Goal: Communication & Community: Answer question/provide support

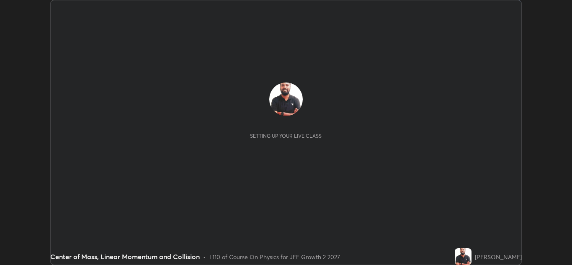
scroll to position [265, 572]
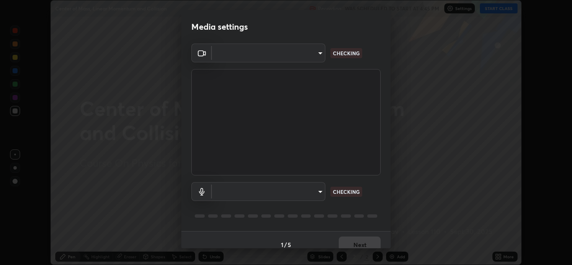
type input "ffb915138f5094fbba49c7dcbdc0b3377f3315ea980a35094b33733fc21d282d"
type input "communications"
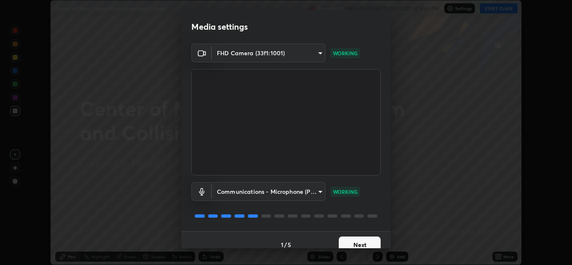
scroll to position [10, 0]
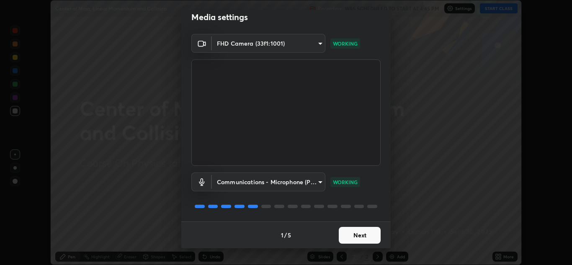
click at [365, 232] on button "Next" at bounding box center [359, 235] width 42 height 17
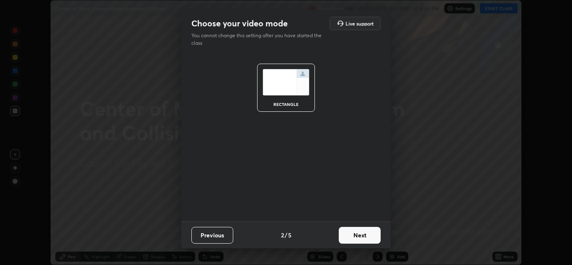
scroll to position [0, 0]
click at [365, 234] on button "Next" at bounding box center [359, 235] width 42 height 17
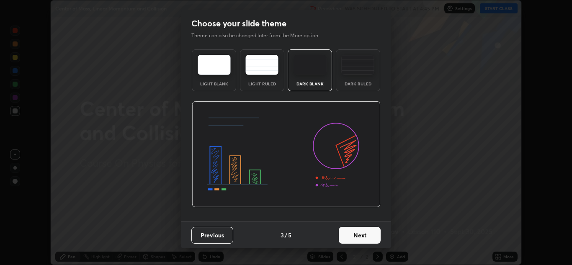
click at [361, 236] on button "Next" at bounding box center [359, 235] width 42 height 17
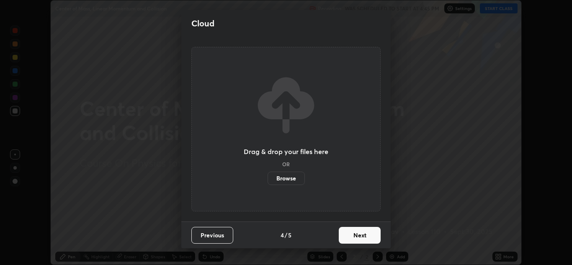
click at [363, 237] on button "Next" at bounding box center [359, 235] width 42 height 17
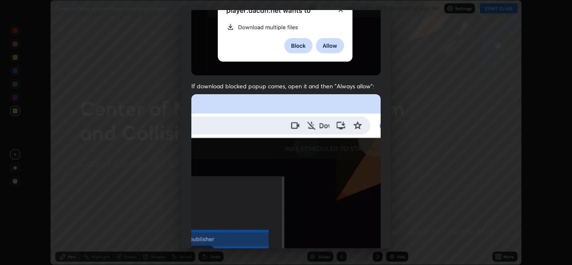
scroll to position [181, 0]
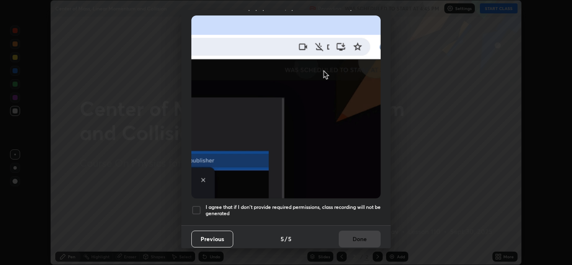
click at [197, 205] on div at bounding box center [196, 210] width 10 height 10
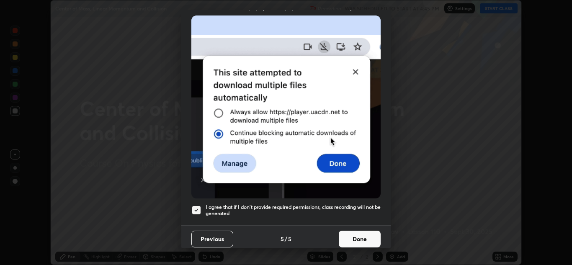
click at [364, 232] on button "Done" at bounding box center [359, 239] width 42 height 17
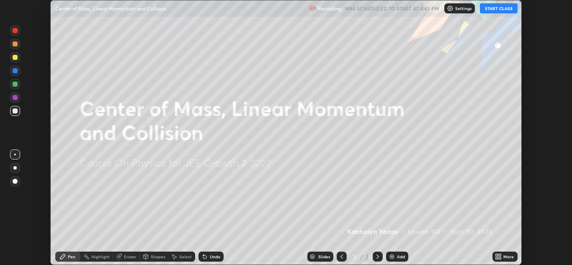
click at [487, 7] on button "START CLASS" at bounding box center [498, 8] width 38 height 10
click at [456, 8] on img at bounding box center [453, 8] width 7 height 7
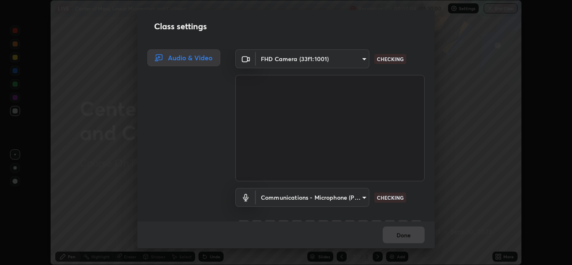
scroll to position [18, 0]
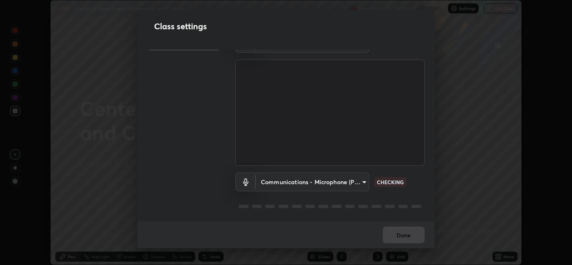
click at [360, 179] on body "Erase all LIVE Center of Mass, Linear Momentum and Collision Recording 00:00:13…" at bounding box center [286, 132] width 572 height 265
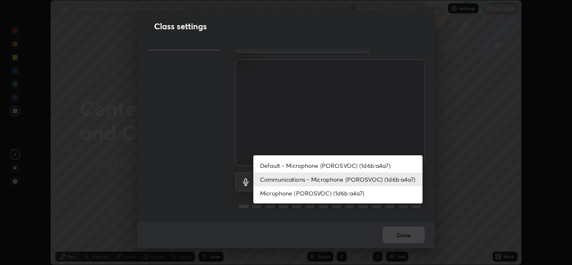
click at [326, 221] on div at bounding box center [286, 132] width 572 height 265
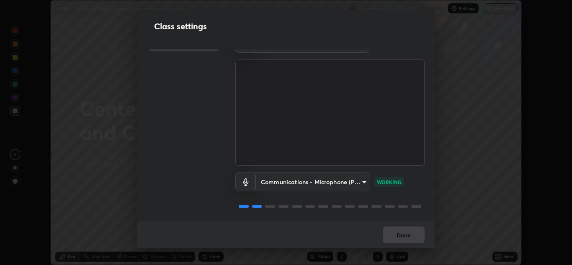
scroll to position [0, 0]
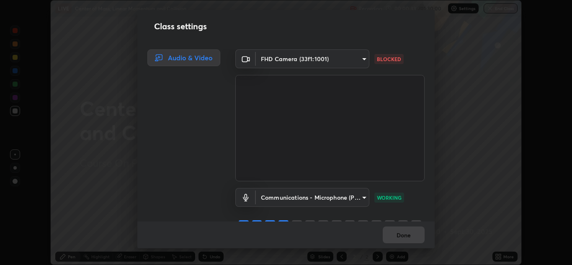
click at [359, 60] on body "Erase all LIVE Center of Mass, Linear Momentum and Collision Recording 00:00:33…" at bounding box center [286, 132] width 572 height 265
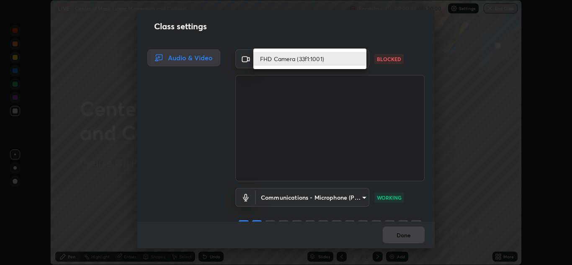
click at [303, 57] on li "FHD Camera (33f1:1001)" at bounding box center [309, 59] width 113 height 14
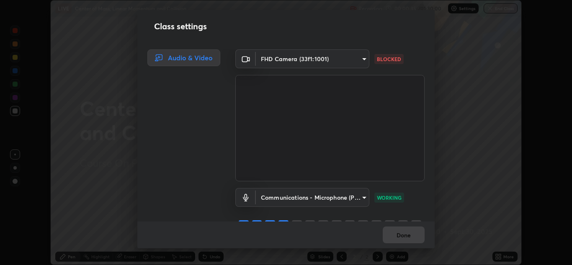
click at [359, 61] on body "Erase all LIVE Center of Mass, Linear Momentum and Collision Recording 00:00:35…" at bounding box center [286, 132] width 572 height 265
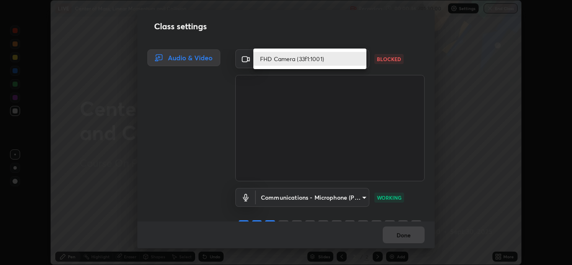
click at [311, 62] on li "FHD Camera (33f1:1001)" at bounding box center [309, 59] width 113 height 14
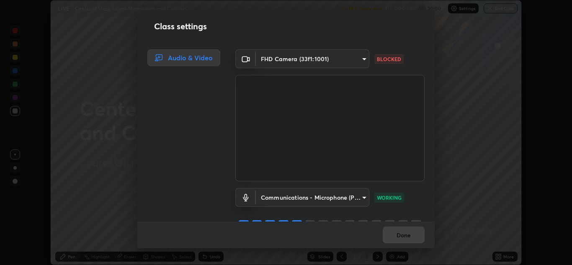
click at [344, 61] on body "Erase all LIVE Center of Mass, Linear Momentum and Collision Not Recording Reco…" at bounding box center [286, 132] width 572 height 265
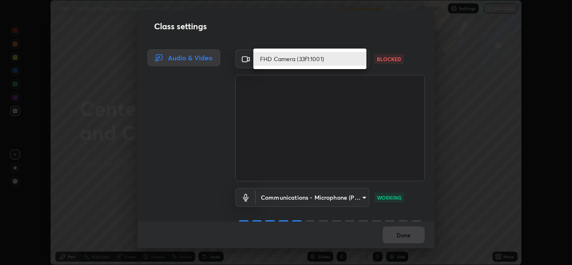
click at [348, 59] on li "FHD Camera (33f1:1001)" at bounding box center [309, 59] width 113 height 14
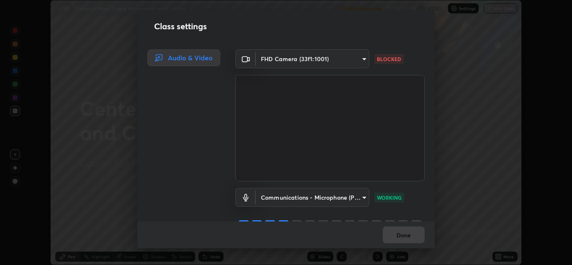
click at [343, 59] on body "Erase all LIVE Center of Mass, Linear Momentum and Collision Not Recording Reco…" at bounding box center [286, 132] width 572 height 265
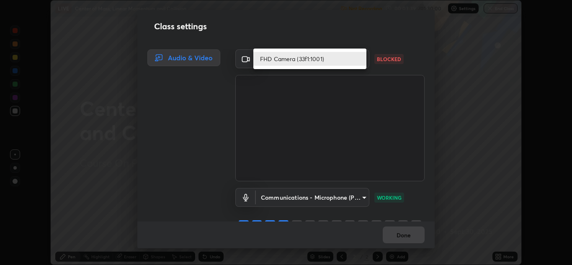
click at [346, 59] on li "FHD Camera (33f1:1001)" at bounding box center [309, 59] width 113 height 14
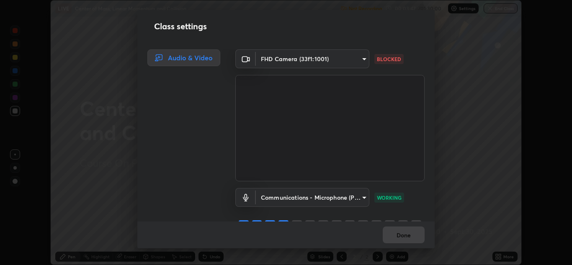
click at [332, 61] on body "Erase all LIVE Center of Mass, Linear Momentum and Collision Not Recording Reco…" at bounding box center [286, 132] width 572 height 265
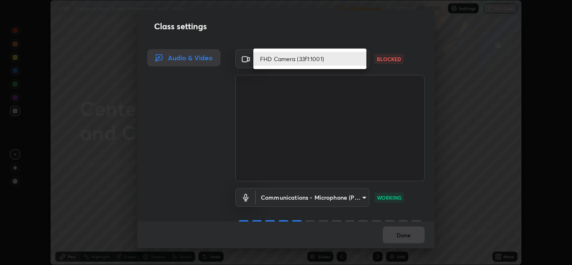
click at [349, 140] on div at bounding box center [286, 132] width 572 height 265
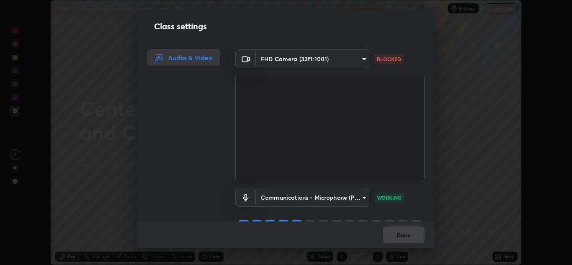
click at [358, 61] on body "Erase all LIVE Center of Mass, Linear Momentum and Collision Not Recording Reco…" at bounding box center [286, 132] width 572 height 265
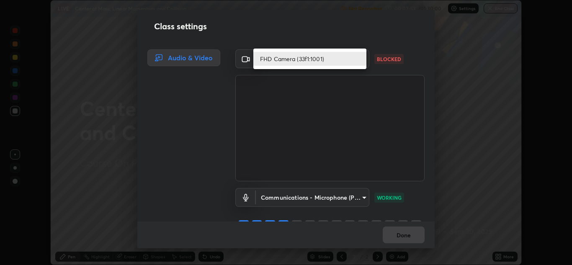
click at [337, 61] on li "FHD Camera (33f1:1001)" at bounding box center [309, 59] width 113 height 14
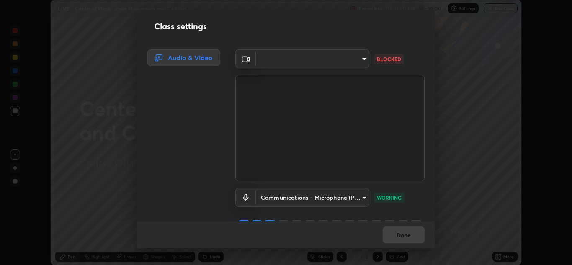
click at [266, 60] on body "Erase all LIVE Center of Mass, Linear Momentum and Collision Recording 00:08:19…" at bounding box center [286, 132] width 572 height 265
click at [269, 63] on div at bounding box center [286, 132] width 572 height 265
click at [275, 62] on body "Erase all LIVE Center of Mass, Linear Momentum and Collision Recording 00:08:20…" at bounding box center [286, 132] width 572 height 265
click at [276, 62] on div at bounding box center [286, 132] width 572 height 265
click at [274, 62] on body "Erase all LIVE Center of Mass, Linear Momentum and Collision Recording 00:08:21…" at bounding box center [286, 132] width 572 height 265
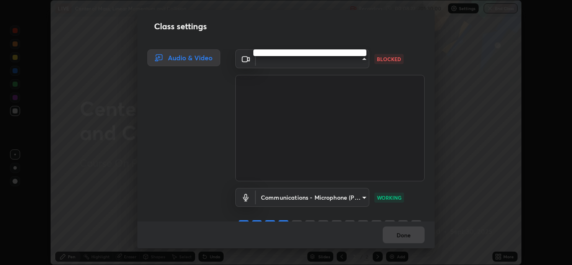
click at [272, 52] on ul at bounding box center [309, 52] width 113 height 7
click at [273, 53] on ul at bounding box center [309, 52] width 113 height 7
click at [281, 60] on div at bounding box center [286, 132] width 572 height 265
click at [277, 54] on body "Erase all LIVE Center of Mass, Linear Momentum and Collision Recording 00:08:24…" at bounding box center [286, 132] width 572 height 265
click at [277, 61] on div at bounding box center [286, 132] width 572 height 265
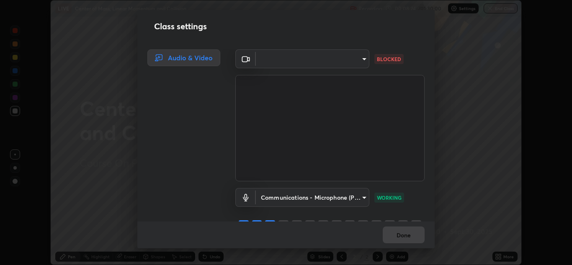
click at [277, 61] on div at bounding box center [286, 132] width 572 height 265
click at [276, 63] on body "Erase all LIVE Center of Mass, Linear Momentum and Collision Recording 00:08:25…" at bounding box center [286, 132] width 572 height 265
click at [354, 60] on div at bounding box center [286, 132] width 572 height 265
click at [349, 60] on body "Erase all LIVE Center of Mass, Linear Momentum and Collision Recording 00:08:38…" at bounding box center [286, 132] width 572 height 265
click at [322, 62] on div at bounding box center [286, 132] width 572 height 265
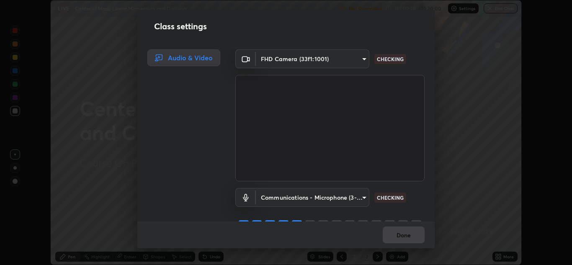
click at [342, 61] on body "Erase all LIVE Center of Mass, Linear Momentum and Collision Not Recording Reco…" at bounding box center [286, 132] width 572 height 265
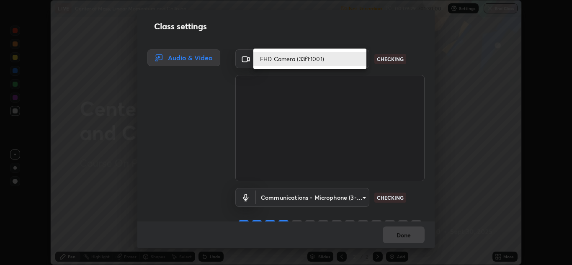
click at [339, 62] on li "FHD Camera (33f1:1001)" at bounding box center [309, 59] width 113 height 14
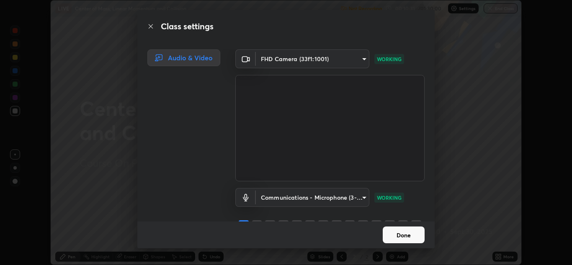
click at [355, 196] on body "Erase all LIVE Center of Mass, Linear Momentum and Collision Not Recording Reco…" at bounding box center [286, 132] width 572 height 265
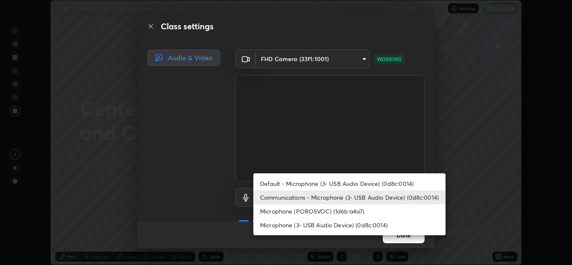
click at [323, 222] on li "Microphone (3- USB Audio Device) (0d8c:0014)" at bounding box center [349, 225] width 192 height 14
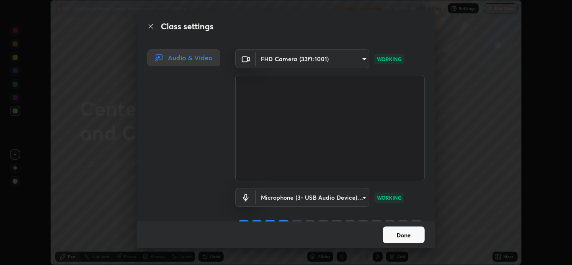
type input "3e77b659bedd119433a2b3cc86aebff7a20e1ec13d073a26a6d8ca9c8ab14908"
click at [398, 231] on button "Done" at bounding box center [403, 234] width 42 height 17
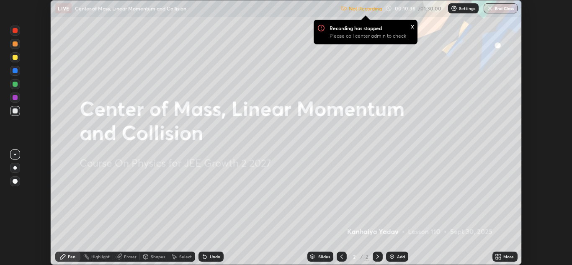
click at [500, 258] on icon at bounding box center [499, 258] width 2 height 2
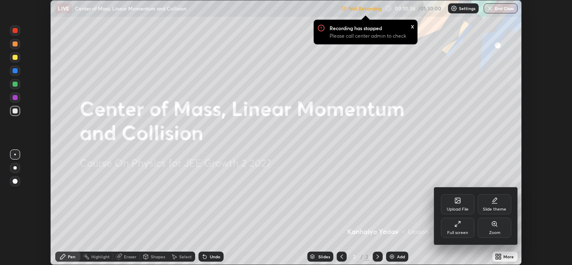
click at [460, 227] on div "Full screen" at bounding box center [457, 228] width 33 height 20
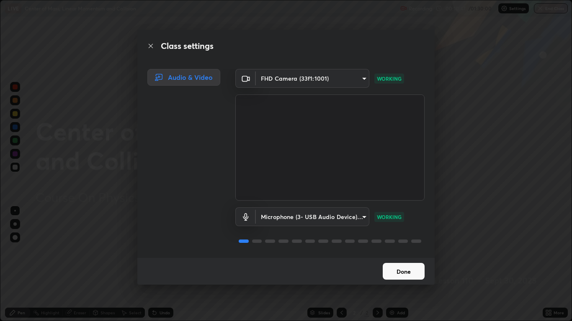
click at [406, 264] on button "Done" at bounding box center [403, 271] width 42 height 17
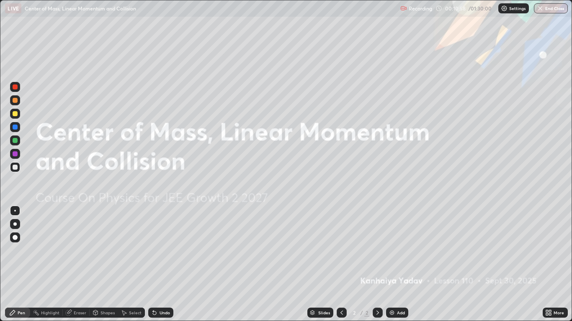
click at [378, 264] on icon at bounding box center [377, 313] width 7 height 7
click at [377, 264] on icon at bounding box center [377, 313] width 7 height 7
click at [391, 264] on img at bounding box center [391, 313] width 7 height 7
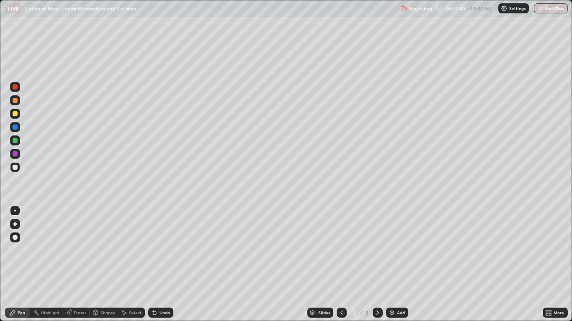
click at [15, 238] on div at bounding box center [15, 237] width 5 height 5
click at [158, 264] on div "Undo" at bounding box center [160, 313] width 25 height 10
click at [155, 264] on icon at bounding box center [154, 313] width 3 height 3
click at [153, 264] on icon at bounding box center [154, 313] width 3 height 3
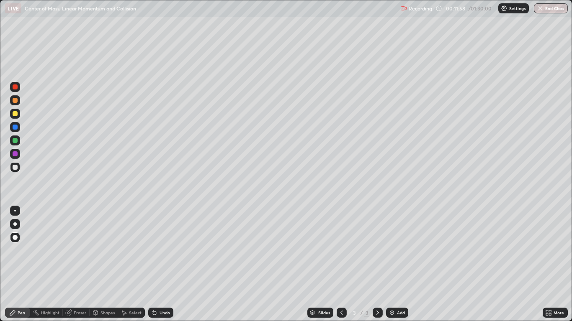
click at [160, 264] on div "Undo" at bounding box center [164, 313] width 10 height 4
click at [15, 156] on div at bounding box center [15, 153] width 5 height 5
click at [17, 114] on div at bounding box center [15, 113] width 5 height 5
click at [15, 169] on div at bounding box center [15, 167] width 5 height 5
click at [17, 169] on div at bounding box center [15, 167] width 10 height 10
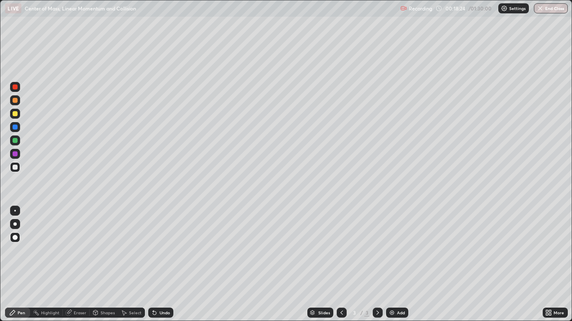
click at [153, 264] on icon at bounding box center [153, 311] width 1 height 1
click at [19, 141] on div at bounding box center [15, 141] width 10 height 10
click at [78, 264] on div "Eraser" at bounding box center [80, 313] width 13 height 4
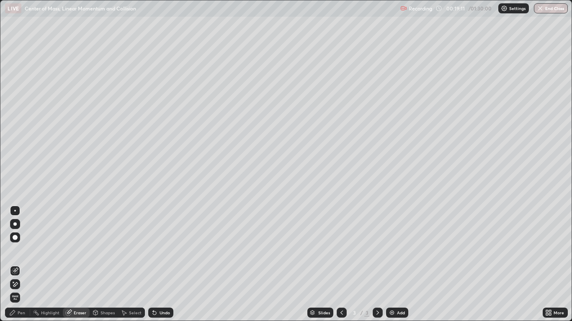
click at [17, 264] on div "Pen" at bounding box center [17, 313] width 25 height 10
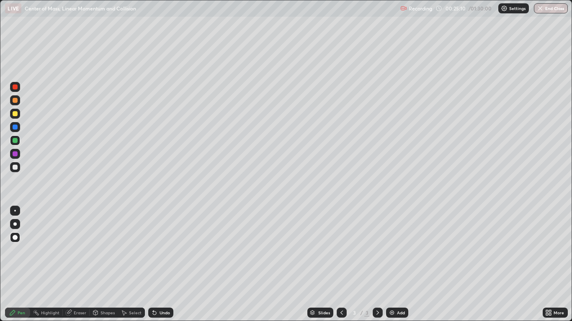
click at [376, 264] on icon at bounding box center [377, 313] width 7 height 7
click at [392, 264] on img at bounding box center [391, 313] width 7 height 7
click at [15, 167] on div at bounding box center [15, 167] width 5 height 5
click at [76, 264] on div "Eraser" at bounding box center [80, 313] width 13 height 4
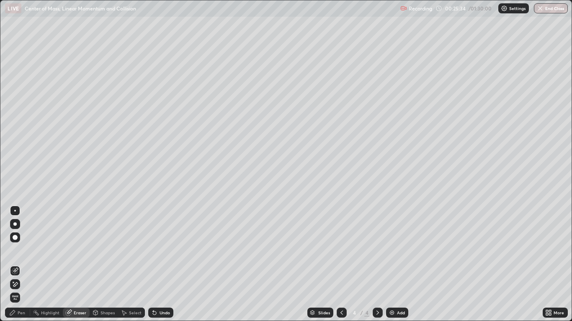
click at [17, 264] on div "Pen" at bounding box center [17, 313] width 25 height 10
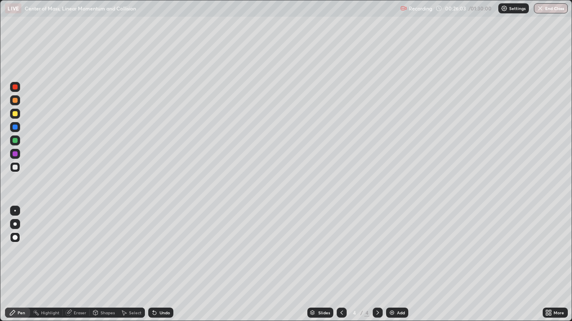
click at [15, 113] on div at bounding box center [15, 113] width 5 height 5
click at [14, 167] on div at bounding box center [15, 167] width 5 height 5
click at [155, 264] on icon at bounding box center [154, 313] width 7 height 7
click at [153, 264] on icon at bounding box center [154, 313] width 3 height 3
click at [153, 264] on icon at bounding box center [153, 311] width 1 height 1
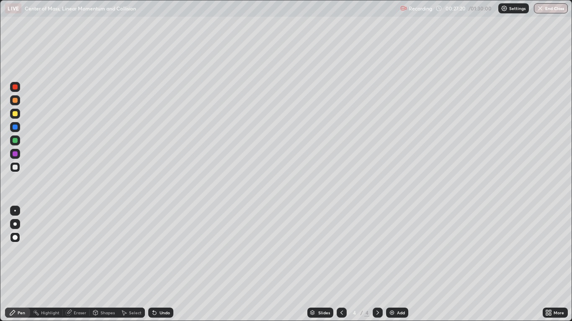
click at [153, 264] on icon at bounding box center [153, 311] width 1 height 1
click at [377, 264] on icon at bounding box center [377, 313] width 7 height 7
click at [390, 264] on img at bounding box center [391, 313] width 7 height 7
click at [341, 264] on icon at bounding box center [341, 313] width 7 height 7
click at [377, 264] on icon at bounding box center [377, 313] width 7 height 7
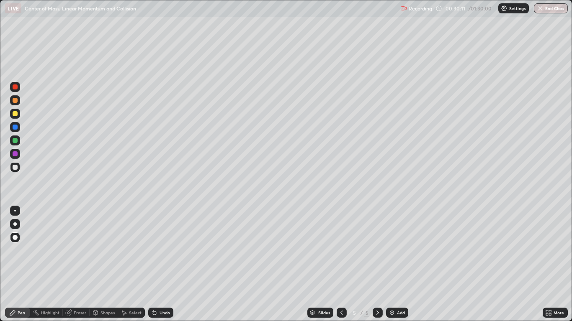
click at [341, 264] on icon at bounding box center [341, 313] width 7 height 7
click at [377, 264] on icon at bounding box center [377, 313] width 7 height 7
click at [78, 264] on div "Eraser" at bounding box center [80, 313] width 13 height 4
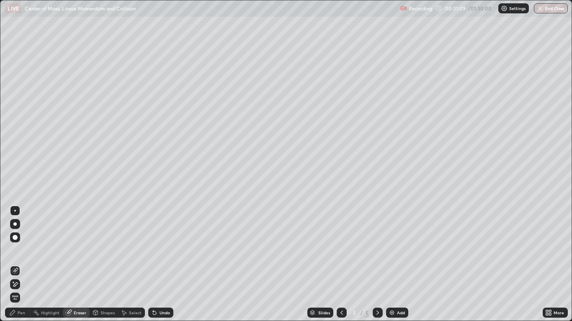
click at [18, 264] on div "Pen" at bounding box center [17, 313] width 25 height 10
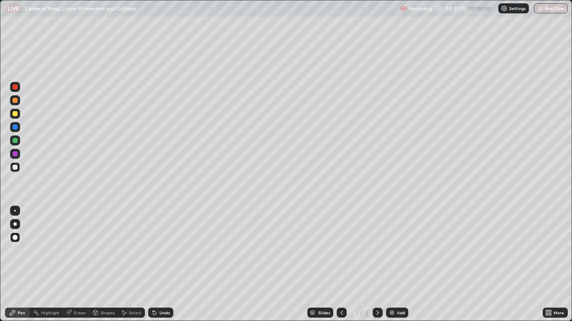
click at [158, 264] on div "Undo" at bounding box center [160, 313] width 25 height 10
click at [161, 264] on div "Undo" at bounding box center [164, 313] width 10 height 4
click at [160, 264] on div "Undo" at bounding box center [164, 313] width 10 height 4
click at [376, 264] on icon at bounding box center [377, 313] width 3 height 4
click at [391, 264] on img at bounding box center [391, 313] width 7 height 7
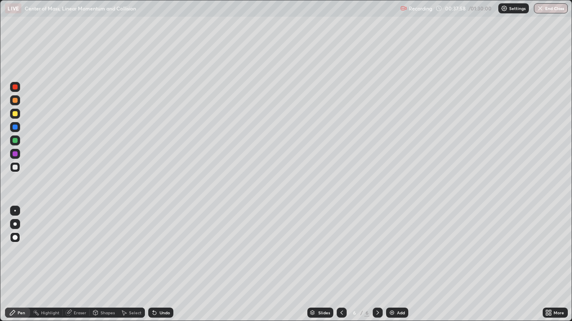
click at [13, 169] on div at bounding box center [15, 167] width 5 height 5
click at [377, 264] on icon at bounding box center [377, 313] width 7 height 7
click at [376, 264] on icon at bounding box center [377, 313] width 7 height 7
click at [390, 264] on img at bounding box center [391, 313] width 7 height 7
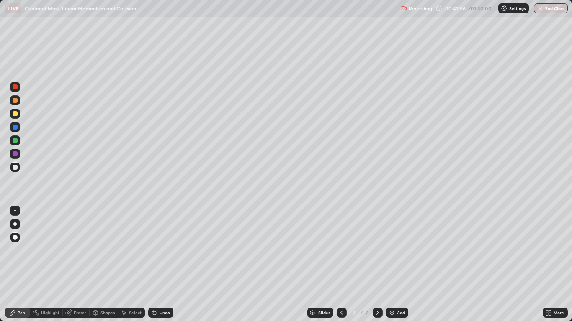
click at [341, 264] on icon at bounding box center [341, 313] width 7 height 7
click at [377, 264] on icon at bounding box center [377, 313] width 3 height 4
click at [341, 264] on icon at bounding box center [341, 313] width 7 height 7
click at [377, 264] on icon at bounding box center [377, 313] width 3 height 4
click at [17, 169] on div at bounding box center [15, 167] width 5 height 5
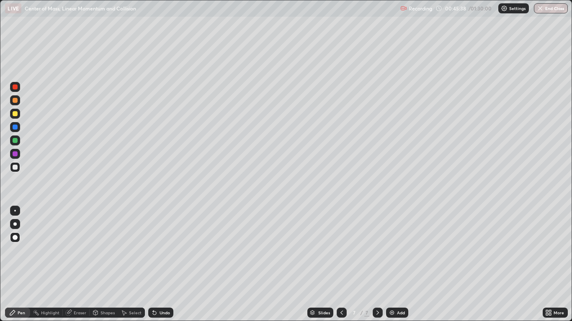
click at [17, 169] on div at bounding box center [15, 167] width 5 height 5
click at [157, 264] on div "Undo" at bounding box center [160, 313] width 25 height 10
click at [154, 264] on icon at bounding box center [154, 313] width 3 height 3
click at [377, 264] on icon at bounding box center [377, 313] width 7 height 7
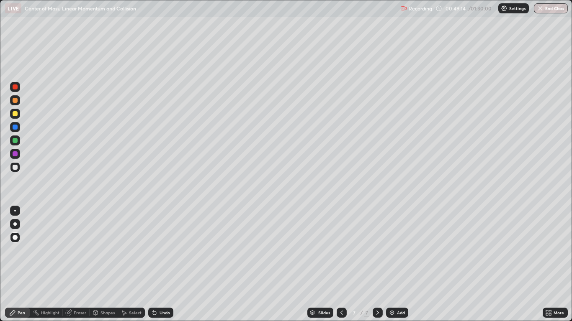
click at [393, 264] on img at bounding box center [391, 313] width 7 height 7
click at [154, 264] on icon at bounding box center [154, 313] width 7 height 7
click at [161, 264] on div "Undo" at bounding box center [164, 313] width 10 height 4
click at [15, 114] on div at bounding box center [15, 113] width 5 height 5
click at [15, 167] on div at bounding box center [15, 167] width 5 height 5
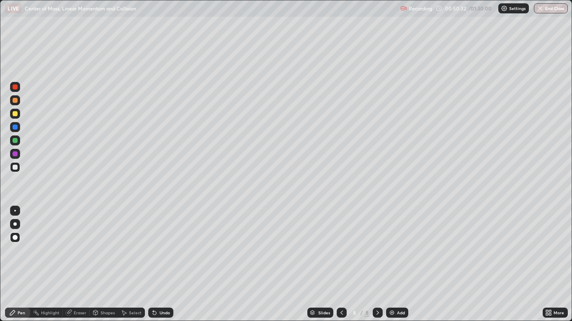
click at [377, 264] on icon at bounding box center [377, 313] width 7 height 7
click at [392, 264] on img at bounding box center [391, 313] width 7 height 7
click at [159, 264] on div "Undo" at bounding box center [164, 313] width 10 height 4
click at [341, 264] on icon at bounding box center [341, 313] width 7 height 7
click at [373, 264] on div at bounding box center [377, 313] width 10 height 10
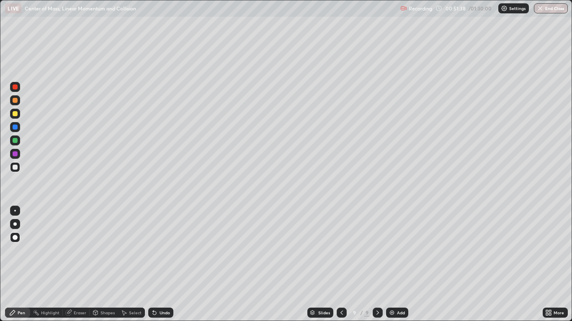
click at [341, 264] on icon at bounding box center [341, 313] width 7 height 7
click at [376, 264] on icon at bounding box center [377, 313] width 7 height 7
click at [390, 264] on img at bounding box center [391, 313] width 7 height 7
click at [339, 264] on icon at bounding box center [341, 313] width 7 height 7
click at [153, 264] on icon at bounding box center [154, 313] width 3 height 3
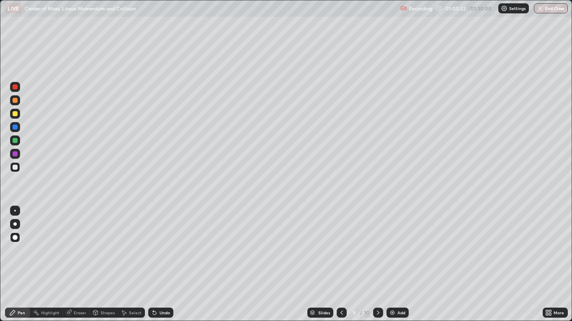
click at [154, 264] on icon at bounding box center [154, 313] width 3 height 3
click at [156, 264] on icon at bounding box center [154, 313] width 7 height 7
click at [155, 264] on div "Undo" at bounding box center [160, 313] width 25 height 10
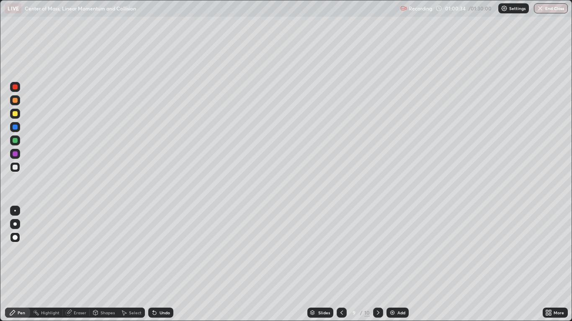
click at [154, 264] on div "Undo" at bounding box center [159, 313] width 28 height 17
click at [153, 264] on icon at bounding box center [153, 311] width 1 height 1
click at [159, 264] on div "Undo" at bounding box center [164, 313] width 10 height 4
click at [159, 264] on div "Undo" at bounding box center [160, 313] width 25 height 10
click at [166, 264] on div "Undo" at bounding box center [164, 313] width 10 height 4
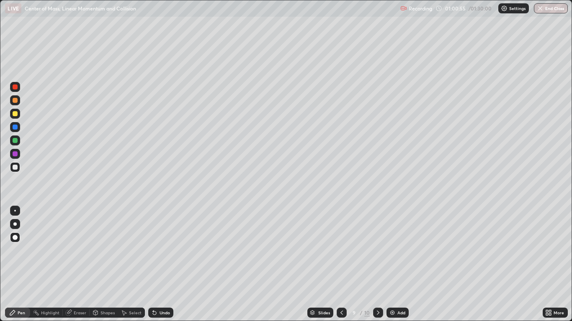
click at [13, 115] on div at bounding box center [15, 113] width 5 height 5
click at [103, 264] on div "Shapes" at bounding box center [107, 313] width 14 height 4
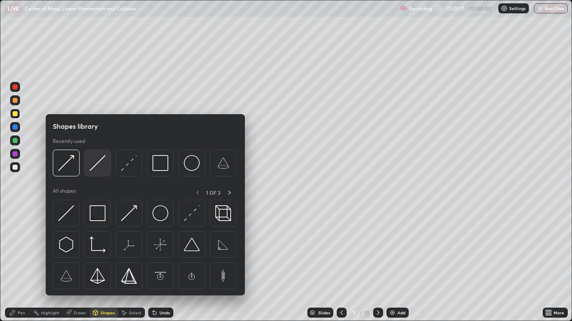
click at [95, 163] on img at bounding box center [98, 163] width 16 height 16
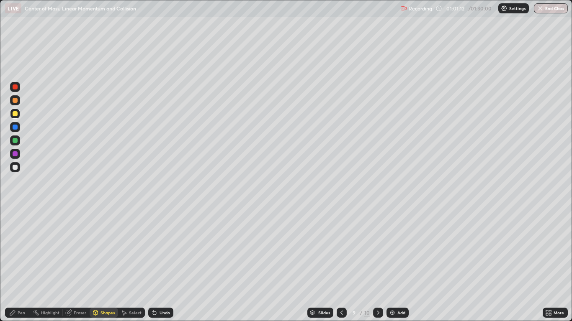
click at [15, 128] on div at bounding box center [15, 127] width 5 height 5
click at [15, 167] on div at bounding box center [15, 167] width 5 height 5
click at [159, 264] on div "Undo" at bounding box center [164, 313] width 10 height 4
click at [21, 264] on div "Pen" at bounding box center [22, 313] width 8 height 4
click at [15, 141] on div at bounding box center [15, 140] width 5 height 5
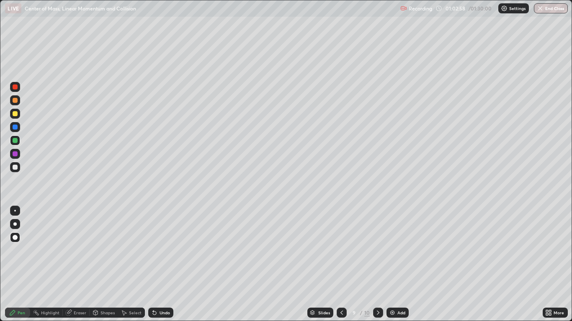
click at [377, 264] on icon at bounding box center [377, 313] width 7 height 7
click at [159, 264] on div "Undo" at bounding box center [164, 313] width 10 height 4
click at [15, 114] on div at bounding box center [15, 113] width 5 height 5
click at [100, 264] on div "Shapes" at bounding box center [107, 313] width 14 height 4
click at [103, 264] on div "Shapes" at bounding box center [107, 313] width 14 height 4
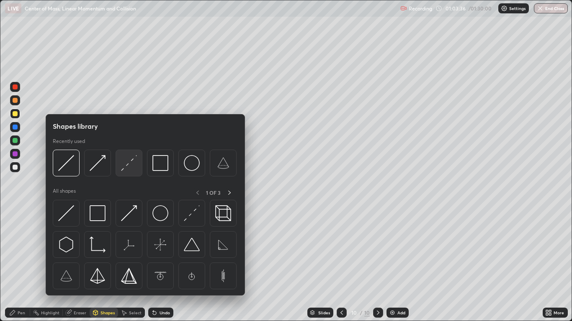
click at [125, 164] on img at bounding box center [129, 163] width 16 height 16
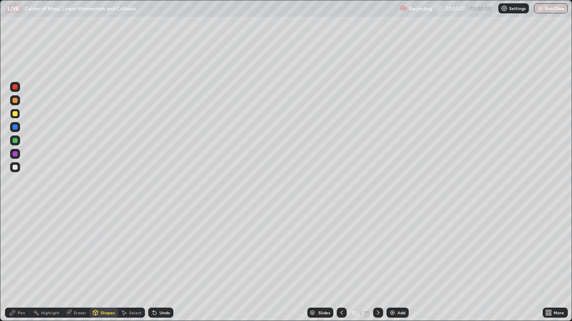
click at [15, 142] on div at bounding box center [15, 140] width 5 height 5
click at [16, 115] on div at bounding box center [15, 113] width 5 height 5
click at [17, 125] on div at bounding box center [15, 127] width 5 height 5
click at [15, 167] on div at bounding box center [15, 167] width 5 height 5
click at [21, 264] on div "Pen" at bounding box center [17, 313] width 25 height 10
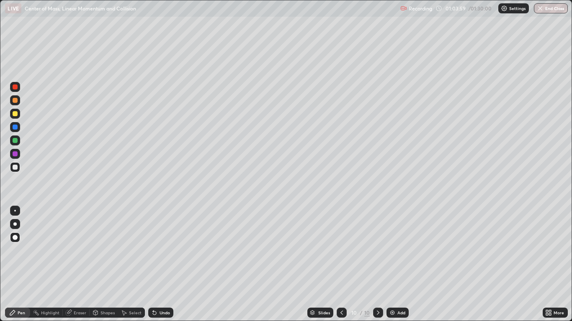
click at [154, 264] on icon at bounding box center [154, 313] width 3 height 3
click at [156, 264] on icon at bounding box center [154, 313] width 7 height 7
click at [159, 264] on div "Undo" at bounding box center [164, 313] width 10 height 4
click at [158, 264] on div "Undo" at bounding box center [160, 313] width 25 height 10
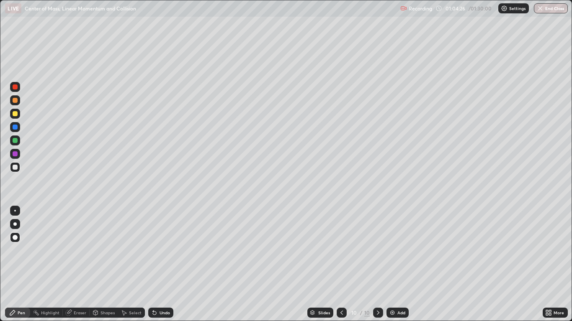
click at [157, 264] on div "Undo" at bounding box center [160, 313] width 25 height 10
click at [156, 264] on icon at bounding box center [154, 313] width 7 height 7
click at [157, 264] on div "Undo" at bounding box center [160, 313] width 25 height 10
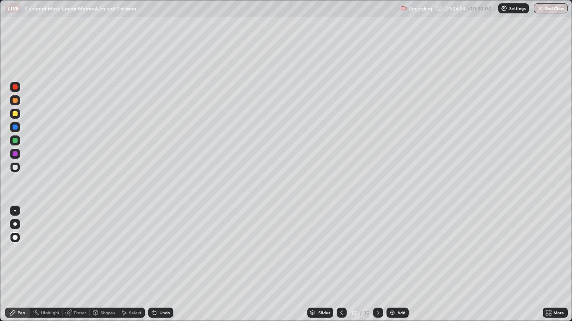
click at [153, 264] on icon at bounding box center [154, 313] width 3 height 3
click at [154, 264] on div "Undo" at bounding box center [160, 313] width 25 height 10
click at [153, 264] on icon at bounding box center [154, 313] width 3 height 3
click at [154, 264] on icon at bounding box center [154, 313] width 7 height 7
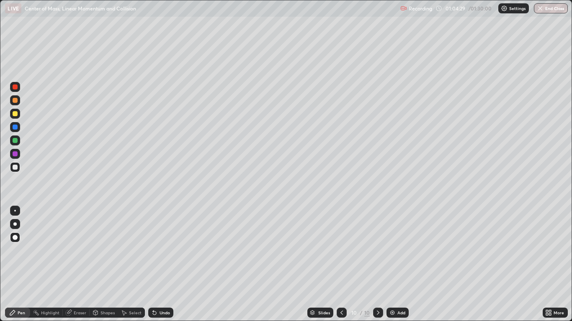
click at [154, 264] on div "Undo" at bounding box center [160, 313] width 25 height 10
click at [153, 264] on div "Undo" at bounding box center [160, 313] width 25 height 10
click at [100, 264] on div "Shapes" at bounding box center [107, 313] width 14 height 4
click at [201, 264] on div "Slides 10 / 10 Add" at bounding box center [357, 313] width 369 height 17
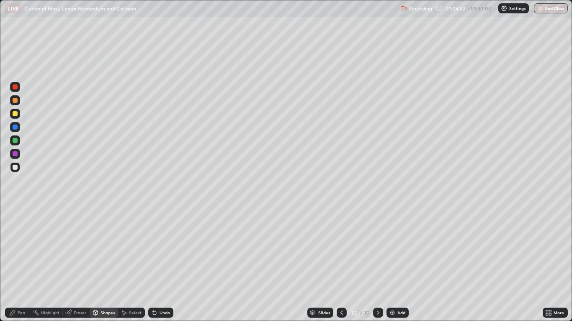
click at [341, 264] on icon at bounding box center [341, 313] width 7 height 7
click at [162, 264] on div "Undo" at bounding box center [164, 313] width 10 height 4
click at [19, 264] on div "Pen" at bounding box center [22, 313] width 8 height 4
click at [376, 264] on icon at bounding box center [377, 313] width 7 height 7
click at [156, 264] on icon at bounding box center [154, 313] width 7 height 7
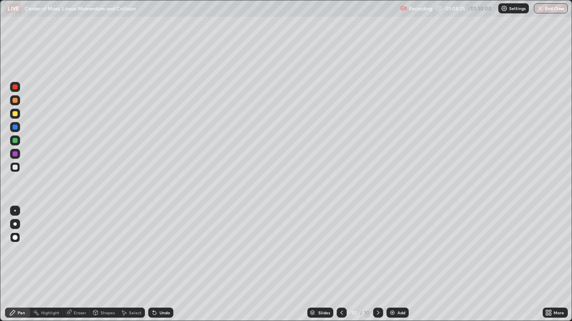
click at [161, 264] on div "Undo" at bounding box center [164, 313] width 10 height 4
click at [161, 264] on div "Undo" at bounding box center [160, 313] width 25 height 10
click at [161, 264] on div "Undo" at bounding box center [164, 313] width 10 height 4
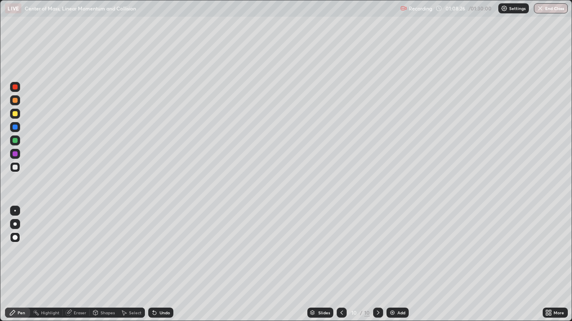
click at [160, 264] on div "Undo" at bounding box center [164, 313] width 10 height 4
click at [103, 264] on div "Shapes" at bounding box center [107, 313] width 14 height 4
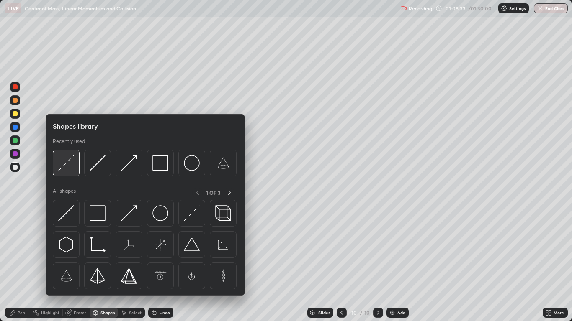
click at [67, 162] on img at bounding box center [66, 163] width 16 height 16
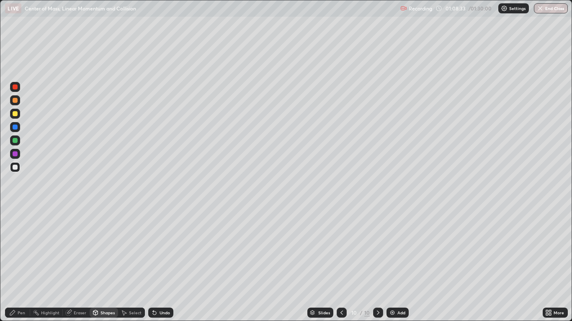
click at [16, 141] on div at bounding box center [15, 140] width 5 height 5
click at [19, 264] on div "Pen" at bounding box center [22, 313] width 8 height 4
click at [17, 113] on div at bounding box center [15, 113] width 5 height 5
click at [166, 264] on div "Undo" at bounding box center [164, 313] width 10 height 4
click at [167, 264] on div "Undo" at bounding box center [164, 313] width 10 height 4
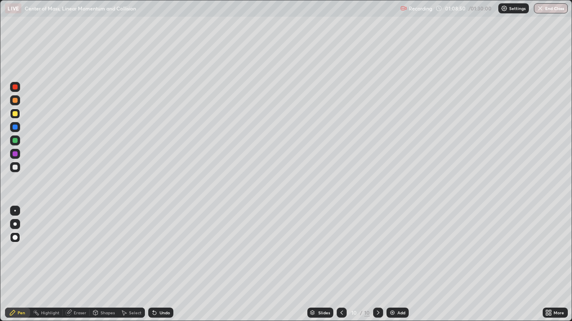
click at [168, 264] on div "Undo" at bounding box center [164, 313] width 10 height 4
click at [167, 264] on div "Undo" at bounding box center [164, 313] width 10 height 4
click at [167, 264] on div "Undo" at bounding box center [160, 313] width 25 height 10
click at [164, 264] on div "Undo" at bounding box center [164, 313] width 10 height 4
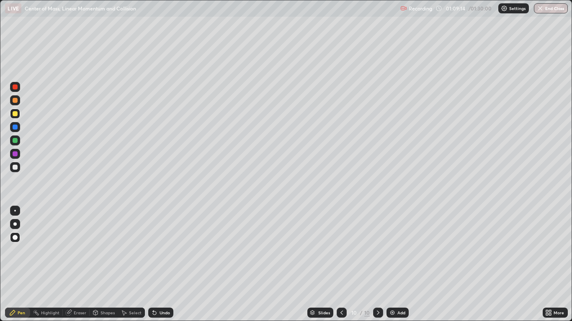
click at [14, 141] on div at bounding box center [15, 140] width 5 height 5
click at [109, 264] on div "Shapes" at bounding box center [107, 313] width 14 height 4
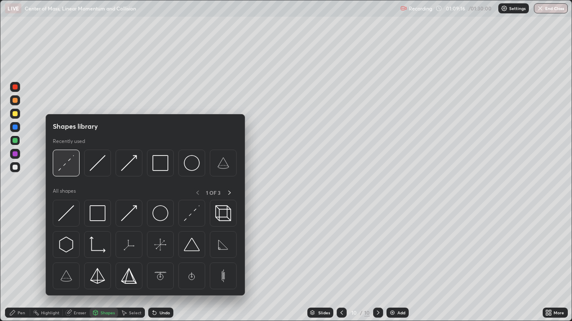
click at [69, 163] on img at bounding box center [66, 163] width 16 height 16
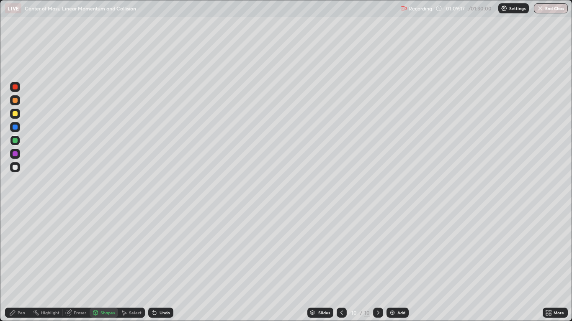
click at [101, 264] on div "Shapes" at bounding box center [107, 313] width 14 height 4
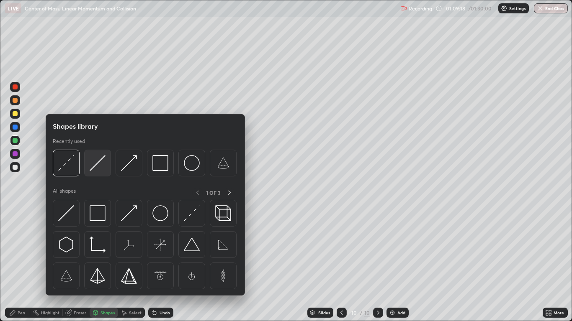
click at [96, 163] on img at bounding box center [98, 163] width 16 height 16
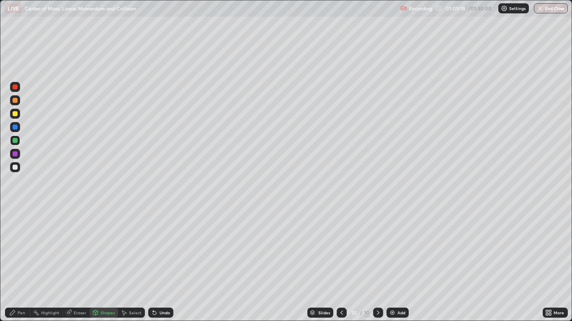
click at [16, 128] on div at bounding box center [15, 127] width 5 height 5
click at [102, 264] on div "Shapes" at bounding box center [107, 313] width 14 height 4
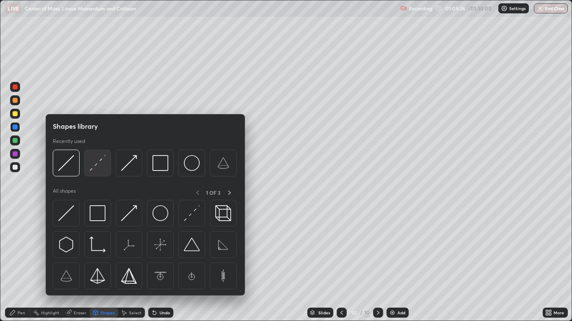
click at [99, 164] on img at bounding box center [98, 163] width 16 height 16
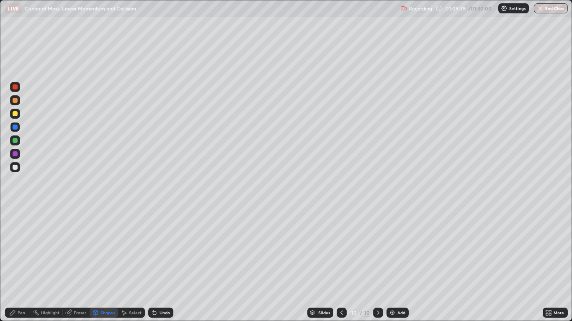
click at [36, 264] on circle at bounding box center [35, 310] width 1 height 1
click at [159, 264] on div "Undo" at bounding box center [164, 313] width 10 height 4
click at [19, 264] on div "Pen" at bounding box center [22, 313] width 8 height 4
click at [15, 168] on div at bounding box center [15, 167] width 5 height 5
click at [377, 264] on icon at bounding box center [377, 313] width 7 height 7
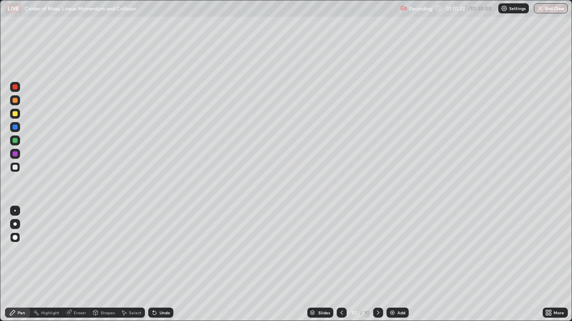
click at [393, 264] on img at bounding box center [392, 313] width 7 height 7
click at [108, 264] on div "Shapes" at bounding box center [107, 313] width 14 height 4
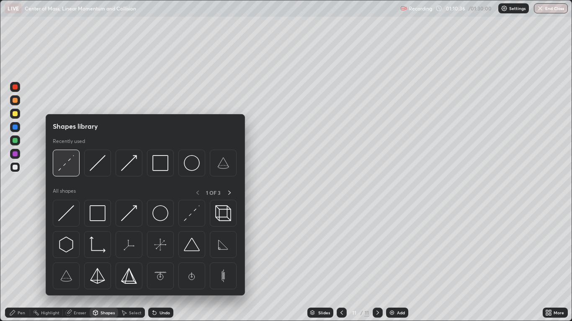
click at [64, 163] on img at bounding box center [66, 163] width 16 height 16
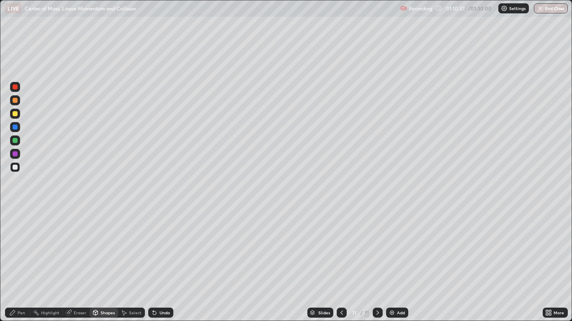
click at [14, 114] on div at bounding box center [15, 113] width 5 height 5
click at [20, 264] on div "Pen" at bounding box center [22, 313] width 8 height 4
click at [157, 264] on div "Undo" at bounding box center [160, 313] width 25 height 10
click at [162, 264] on div "Undo" at bounding box center [160, 313] width 25 height 10
click at [161, 264] on div "Undo" at bounding box center [160, 313] width 25 height 10
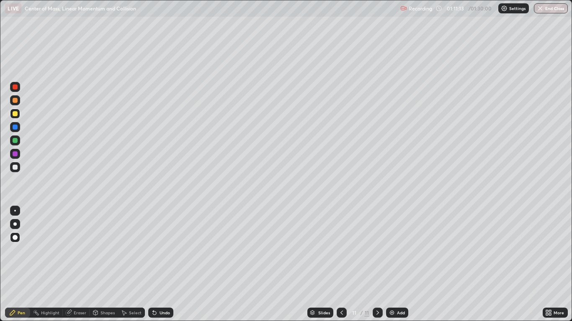
click at [161, 264] on div "Undo" at bounding box center [160, 313] width 25 height 10
click at [162, 264] on div "Undo" at bounding box center [160, 313] width 25 height 10
click at [159, 264] on div "Undo" at bounding box center [164, 313] width 10 height 4
click at [155, 264] on icon at bounding box center [154, 313] width 7 height 7
click at [153, 264] on icon at bounding box center [154, 313] width 3 height 3
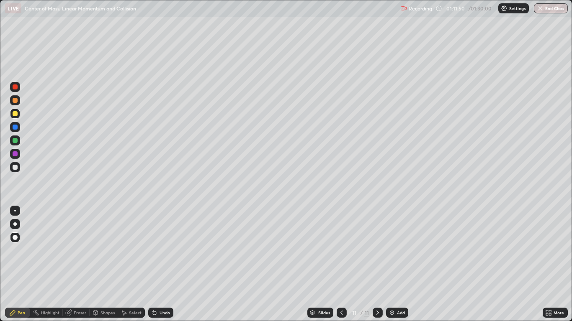
click at [337, 264] on div at bounding box center [341, 313] width 10 height 10
click at [15, 116] on div at bounding box center [15, 114] width 10 height 10
click at [377, 264] on icon at bounding box center [377, 313] width 7 height 7
click at [338, 264] on icon at bounding box center [341, 313] width 7 height 7
click at [374, 264] on div at bounding box center [377, 313] width 10 height 10
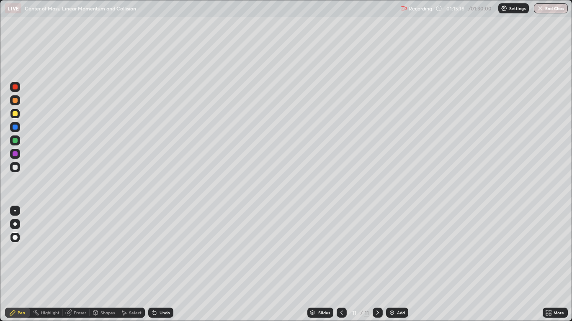
click at [129, 264] on div "Select" at bounding box center [135, 313] width 13 height 4
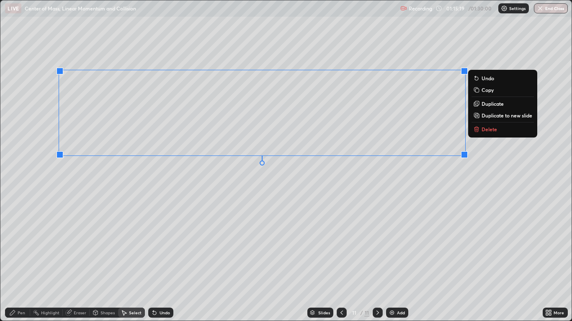
click at [477, 130] on icon at bounding box center [477, 130] width 0 height 2
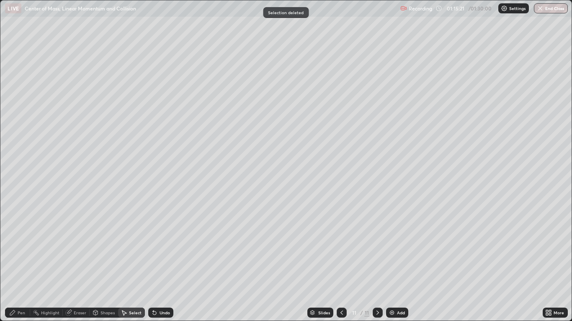
click at [19, 264] on div "Pen" at bounding box center [22, 313] width 8 height 4
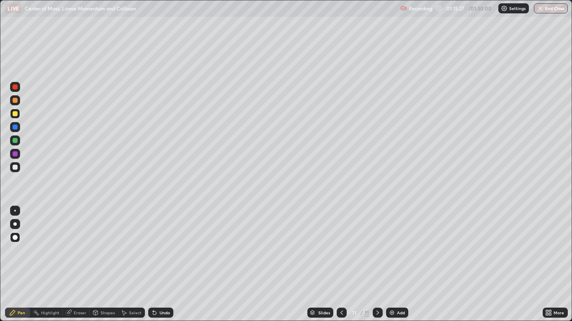
click at [161, 264] on div "Undo" at bounding box center [164, 313] width 10 height 4
click at [102, 264] on div "Shapes" at bounding box center [107, 313] width 14 height 4
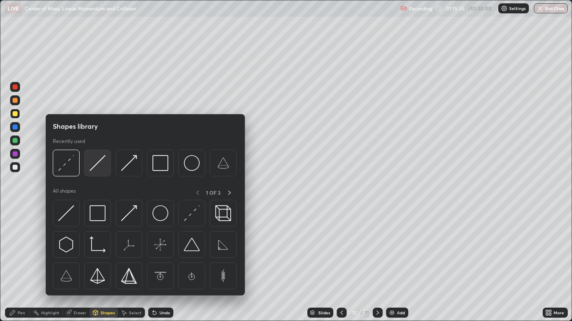
click at [99, 166] on img at bounding box center [98, 163] width 16 height 16
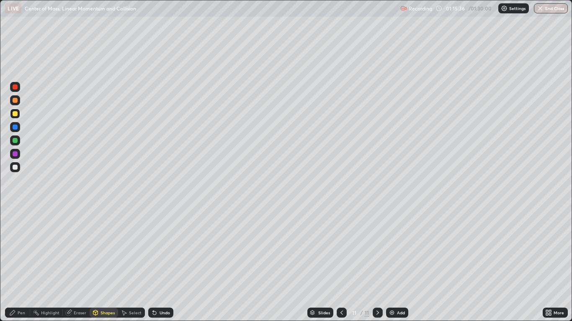
click at [16, 142] on div at bounding box center [15, 140] width 5 height 5
click at [18, 264] on div "Pen" at bounding box center [22, 313] width 8 height 4
click at [16, 169] on div at bounding box center [15, 167] width 5 height 5
click at [15, 155] on div at bounding box center [15, 153] width 5 height 5
click at [161, 264] on div "Undo" at bounding box center [164, 313] width 10 height 4
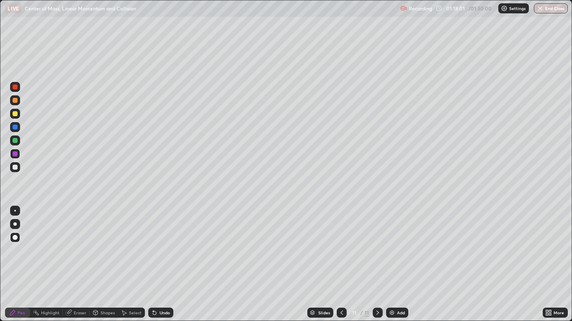
click at [377, 264] on icon at bounding box center [377, 313] width 7 height 7
click at [388, 264] on img at bounding box center [391, 313] width 7 height 7
click at [107, 264] on div "Shapes" at bounding box center [107, 313] width 14 height 4
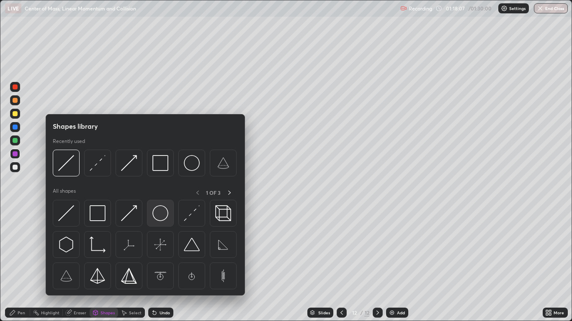
click at [159, 213] on img at bounding box center [160, 213] width 16 height 16
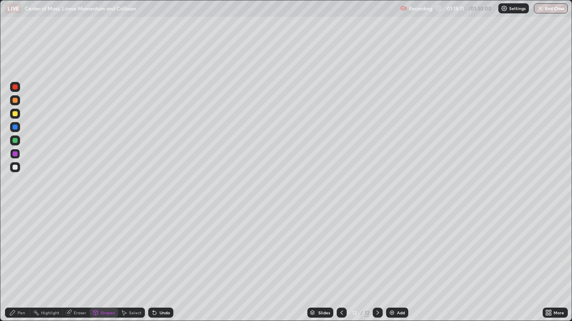
click at [130, 264] on div "Select" at bounding box center [135, 313] width 13 height 4
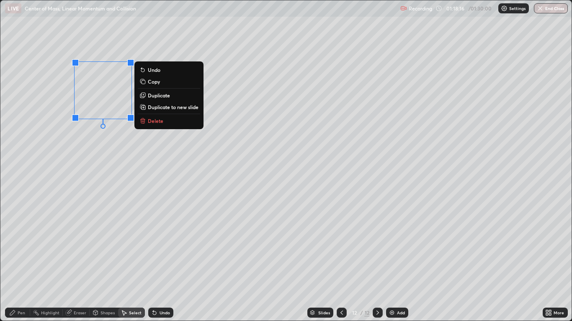
click at [155, 95] on p "Duplicate" at bounding box center [159, 95] width 22 height 7
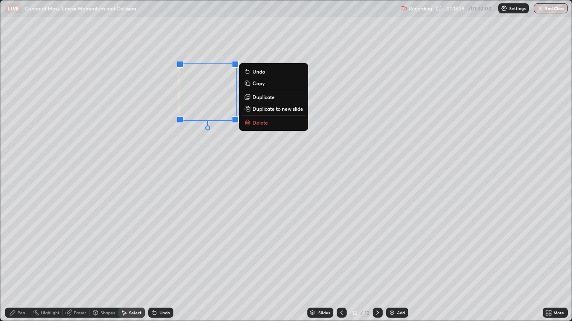
click at [260, 98] on p "Duplicate" at bounding box center [263, 97] width 22 height 7
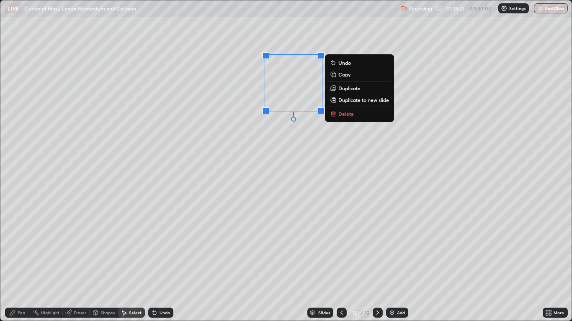
click at [319, 89] on div "0 ° Undo Copy Duplicate Duplicate to new slide Delete" at bounding box center [285, 160] width 570 height 320
click at [342, 90] on p "Duplicate" at bounding box center [350, 89] width 22 height 7
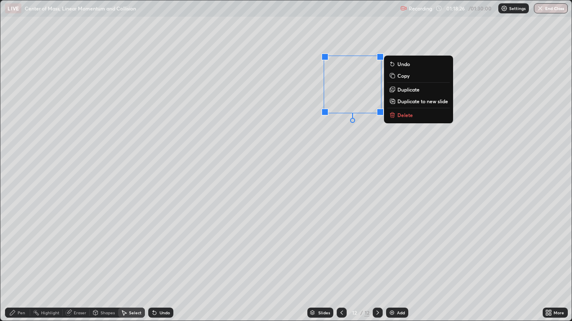
click at [402, 90] on p "Duplicate" at bounding box center [408, 89] width 22 height 7
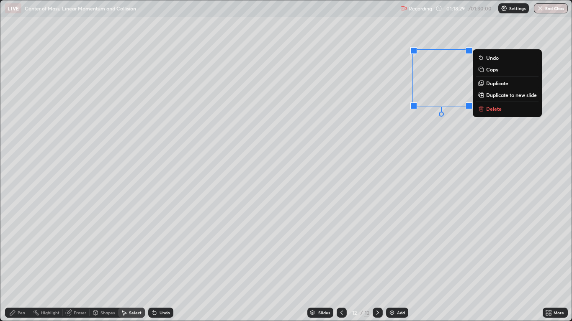
click at [488, 83] on p "Duplicate" at bounding box center [497, 83] width 22 height 7
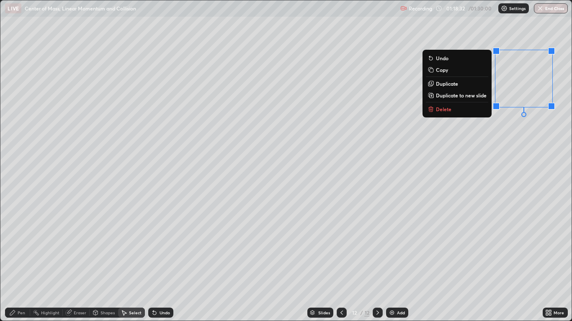
click at [474, 156] on div "0 ° Undo Copy Duplicate Duplicate to new slide Delete" at bounding box center [285, 160] width 570 height 320
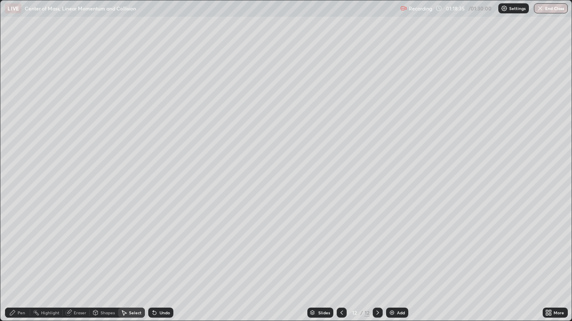
click at [18, 264] on div "Pen" at bounding box center [22, 313] width 8 height 4
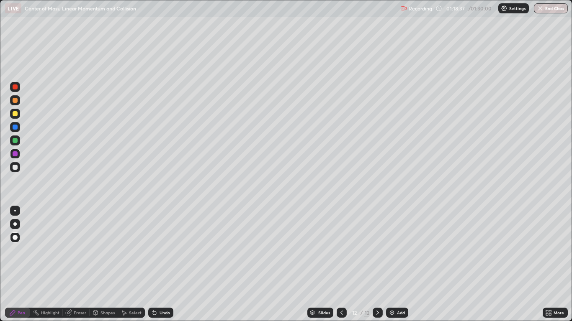
click at [15, 164] on div at bounding box center [15, 167] width 10 height 10
click at [77, 264] on div "Eraser" at bounding box center [80, 313] width 13 height 4
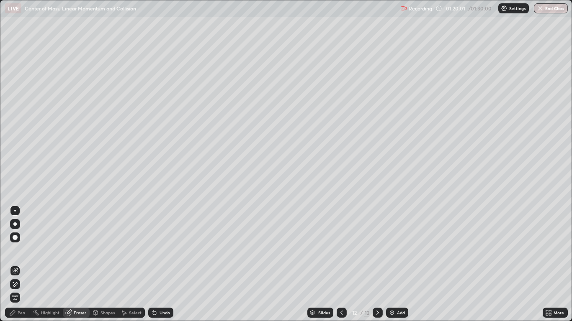
click at [20, 264] on div "Pen" at bounding box center [22, 313] width 8 height 4
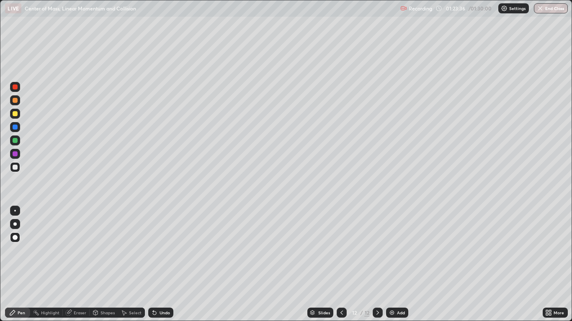
click at [14, 113] on div at bounding box center [15, 113] width 5 height 5
click at [376, 264] on icon at bounding box center [377, 313] width 7 height 7
click at [390, 264] on img at bounding box center [391, 313] width 7 height 7
click at [14, 167] on div at bounding box center [15, 167] width 5 height 5
click at [160, 264] on div "Undo" at bounding box center [164, 313] width 10 height 4
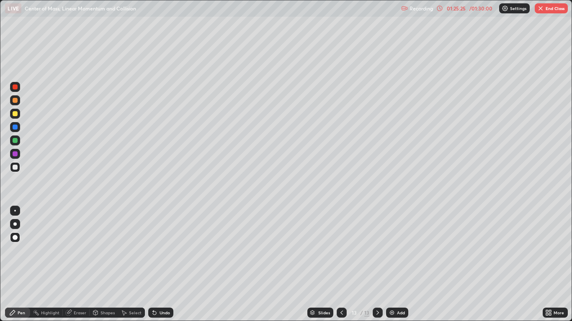
click at [162, 264] on div "Undo" at bounding box center [160, 313] width 25 height 10
click at [77, 264] on div "Eraser" at bounding box center [80, 313] width 13 height 4
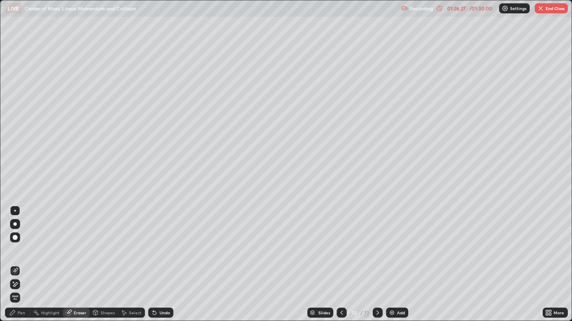
click at [21, 264] on div "Pen" at bounding box center [22, 313] width 8 height 4
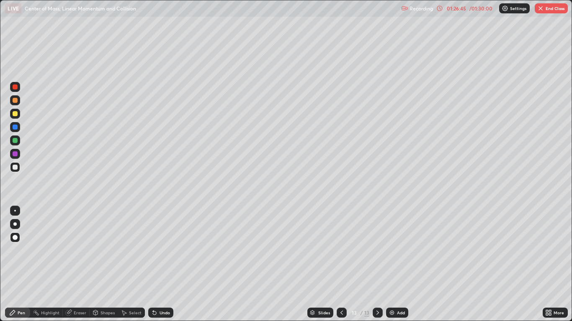
click at [14, 102] on div at bounding box center [15, 100] width 5 height 5
click at [377, 264] on icon at bounding box center [377, 313] width 7 height 7
click at [389, 264] on img at bounding box center [391, 313] width 7 height 7
click at [15, 167] on div at bounding box center [15, 167] width 5 height 5
click at [341, 264] on icon at bounding box center [341, 313] width 7 height 7
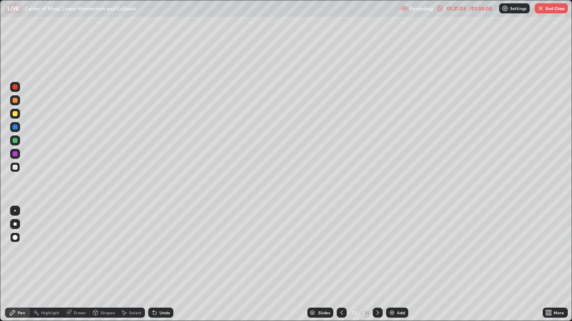
click at [377, 264] on icon at bounding box center [377, 313] width 7 height 7
click at [341, 264] on icon at bounding box center [341, 313] width 7 height 7
click at [377, 264] on icon at bounding box center [377, 313] width 7 height 7
click at [75, 264] on div "Eraser" at bounding box center [80, 313] width 13 height 4
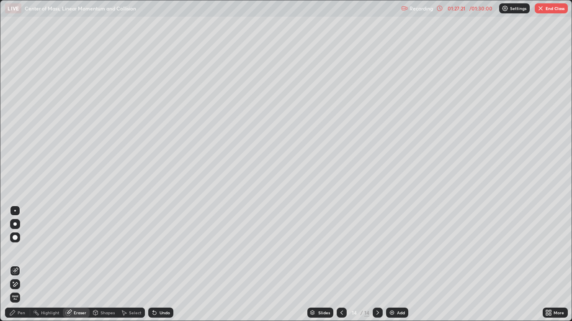
click at [19, 264] on div "Pen" at bounding box center [22, 313] width 8 height 4
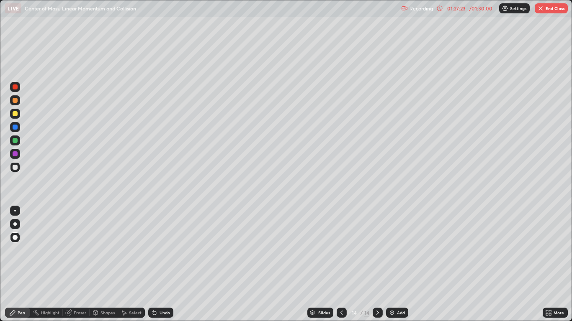
click at [340, 264] on icon at bounding box center [341, 313] width 7 height 7
click at [377, 264] on icon at bounding box center [377, 313] width 3 height 4
click at [340, 264] on icon at bounding box center [341, 313] width 3 height 4
click at [340, 264] on icon at bounding box center [341, 313] width 7 height 7
click at [376, 264] on icon at bounding box center [377, 313] width 7 height 7
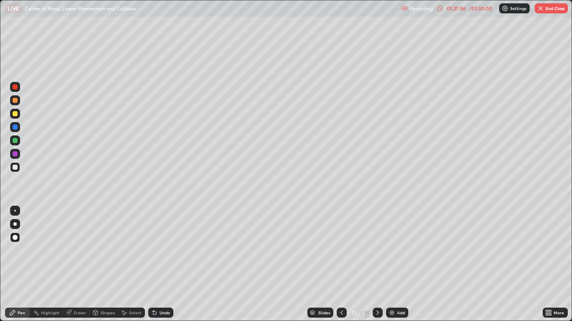
click at [377, 264] on icon at bounding box center [377, 313] width 7 height 7
click at [340, 264] on icon at bounding box center [341, 313] width 7 height 7
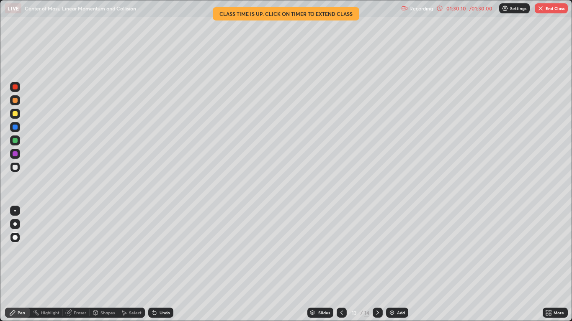
click at [505, 9] on img at bounding box center [504, 8] width 7 height 7
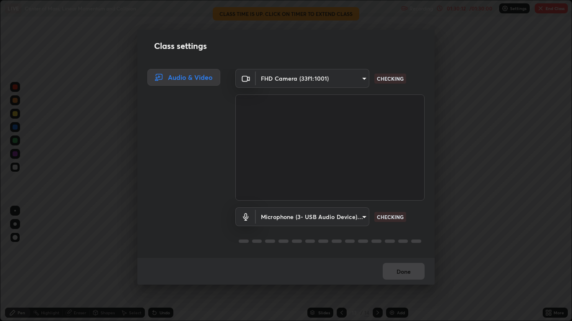
click at [475, 38] on div "Class settings Audio & Video FHD Camera (33f1:1001) ffb915138f5094fbba49c7dcbdc…" at bounding box center [286, 160] width 572 height 321
click at [451, 264] on div "Class settings Audio & Video FHD Camera (33f1:1001) ffb915138f5094fbba49c7dcbdc…" at bounding box center [286, 160] width 572 height 321
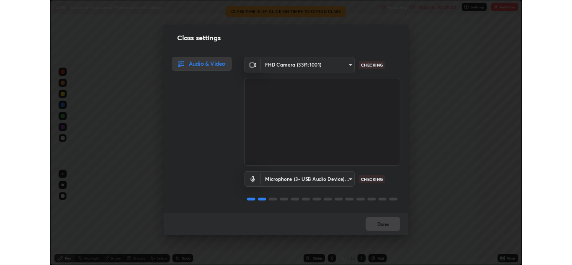
scroll to position [1, 0]
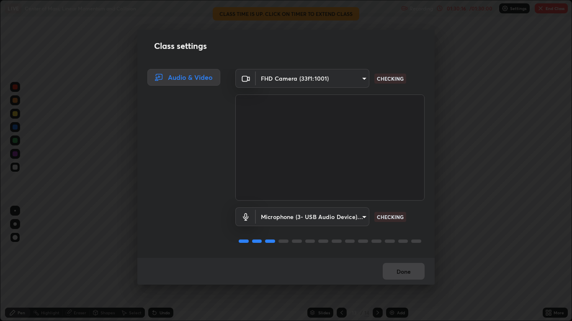
click at [447, 264] on div "Class settings Audio & Video FHD Camera (33f1:1001) ffb915138f5094fbba49c7dcbdc…" at bounding box center [286, 160] width 572 height 321
click at [460, 37] on div "Class settings Audio & Video FHD Camera (33f1:1001) ffb915138f5094fbba49c7dcbdc…" at bounding box center [286, 160] width 572 height 321
click at [467, 36] on div "Class settings Audio & Video FHD Camera (33f1:1001) ffb915138f5094fbba49c7dcbdc…" at bounding box center [286, 160] width 572 height 321
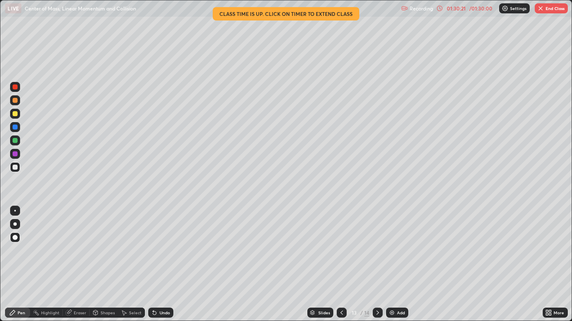
click at [439, 8] on icon at bounding box center [439, 8] width 7 height 7
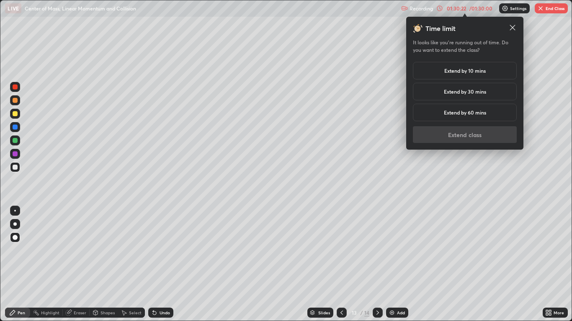
click at [461, 74] on h5 "Extend by 10 mins" at bounding box center [464, 71] width 41 height 8
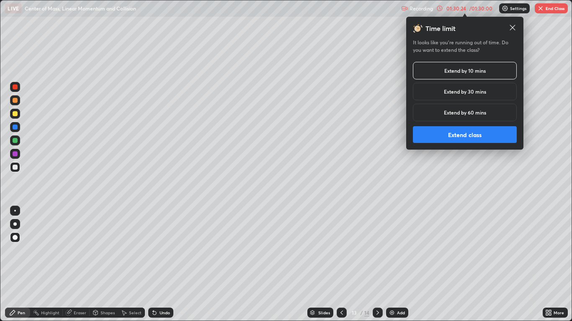
click at [461, 71] on h5 "Extend by 10 mins" at bounding box center [464, 71] width 41 height 8
click at [451, 72] on h5 "Extend by 10 mins" at bounding box center [464, 71] width 41 height 8
click at [464, 134] on button "Extend class" at bounding box center [465, 134] width 104 height 17
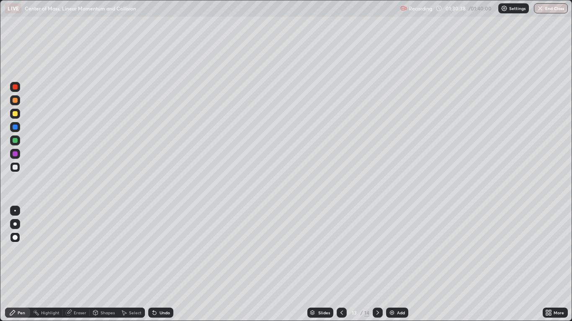
click at [376, 264] on icon at bounding box center [377, 313] width 7 height 7
click at [377, 264] on icon at bounding box center [377, 313] width 7 height 7
click at [391, 264] on img at bounding box center [391, 313] width 7 height 7
click at [341, 264] on icon at bounding box center [341, 313] width 7 height 7
click at [377, 264] on icon at bounding box center [377, 313] width 7 height 7
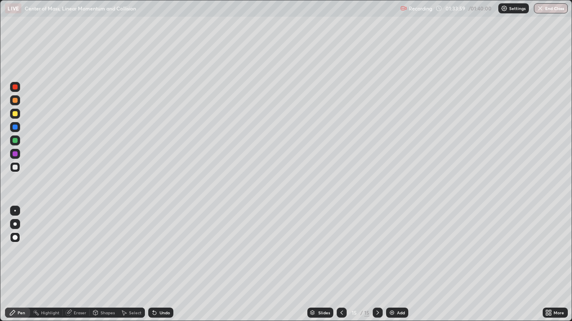
click at [341, 264] on icon at bounding box center [341, 313] width 7 height 7
click at [374, 264] on icon at bounding box center [377, 313] width 7 height 7
click at [540, 10] on img "button" at bounding box center [540, 8] width 7 height 7
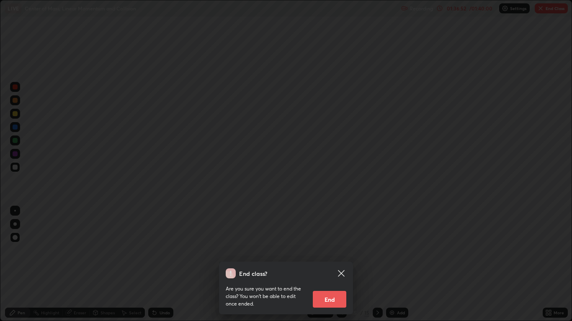
click at [335, 264] on button "End" at bounding box center [329, 299] width 33 height 17
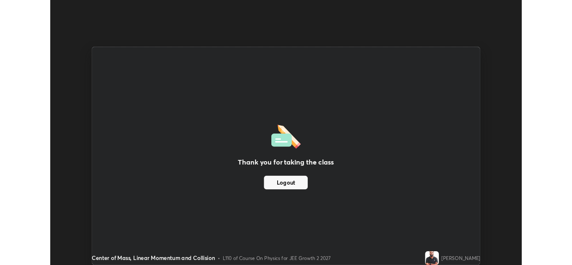
scroll to position [41574, 41268]
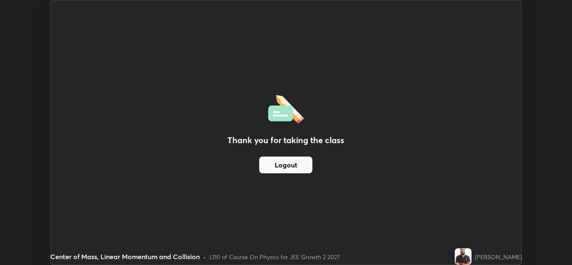
click at [304, 156] on button "Logout" at bounding box center [285, 164] width 53 height 17
